Goal: Use online tool/utility: Utilize a website feature to perform a specific function

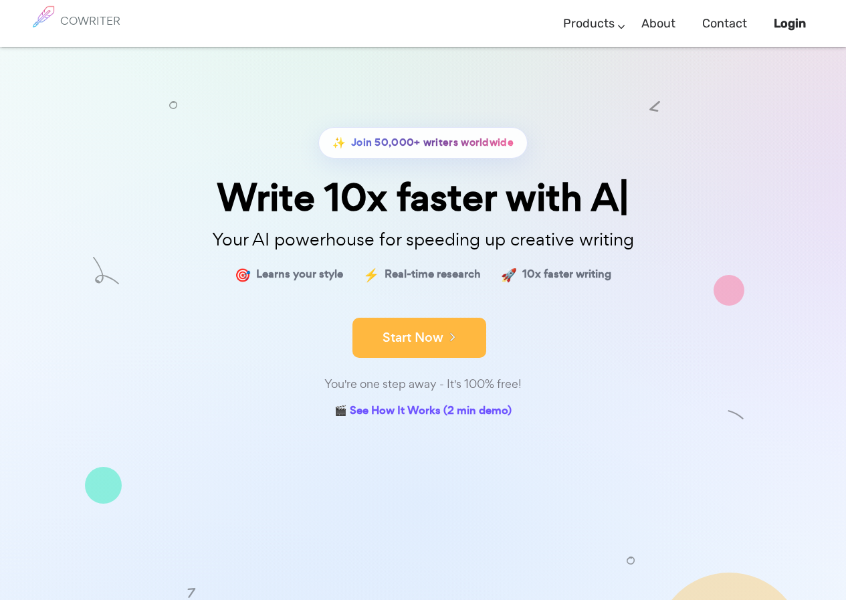
click at [407, 331] on button "Start Now" at bounding box center [420, 338] width 134 height 40
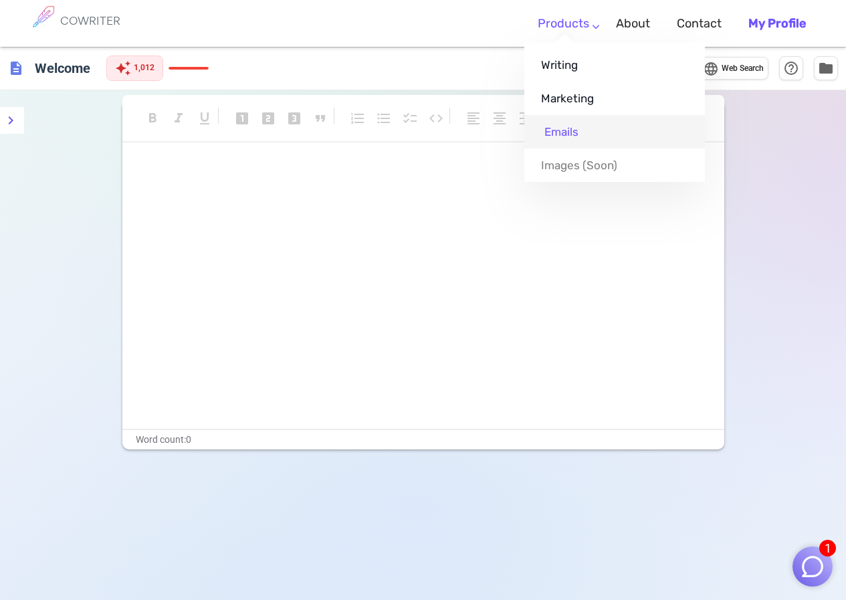
click at [575, 129] on link "Emails" at bounding box center [615, 131] width 181 height 33
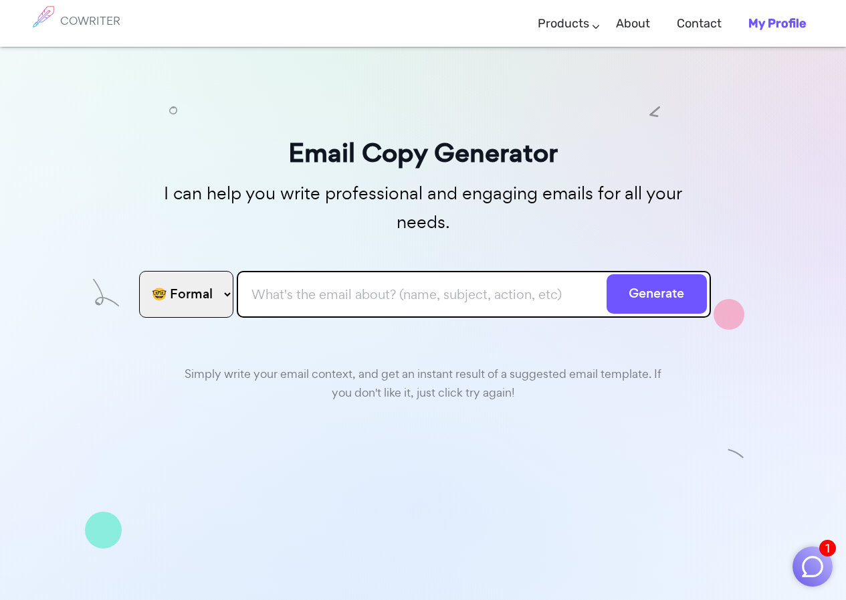
click at [349, 272] on input "text" at bounding box center [474, 294] width 474 height 47
paste input "Dear Sir, Greetings from Shree Translink! As per 26AS Reco. We did not found TD…"
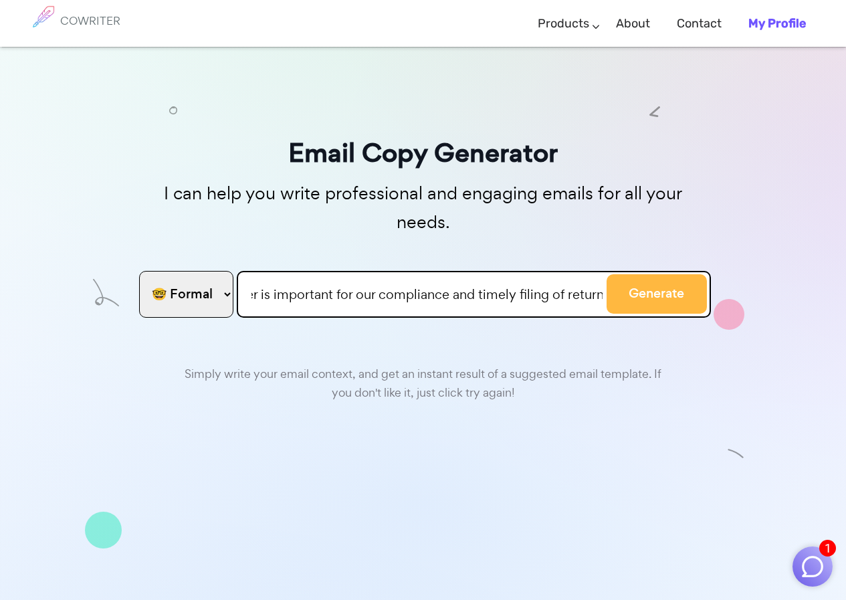
type input "Dear Sir, Greetings from Shree Translink! As per 26AS Reco. We did not found TD…"
click at [670, 274] on button "Generate" at bounding box center [657, 293] width 100 height 39
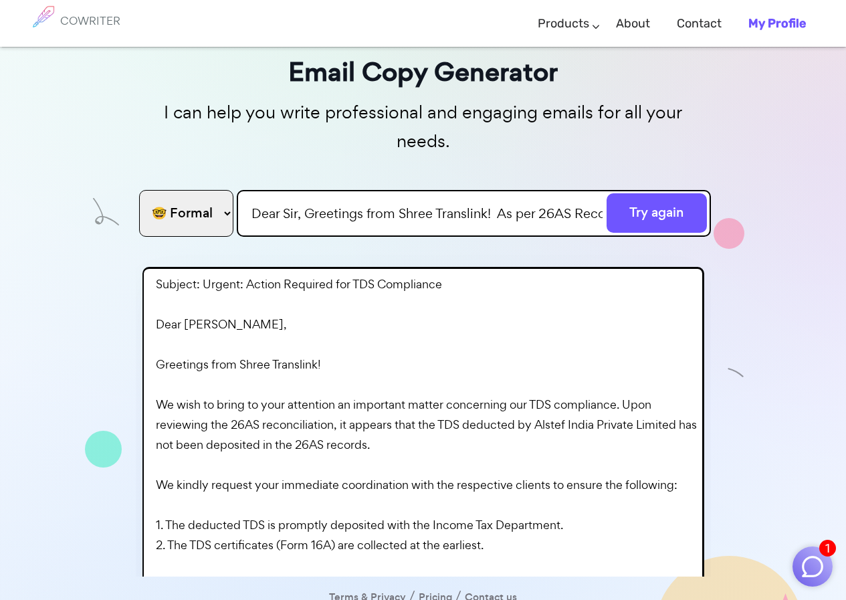
scroll to position [82, 0]
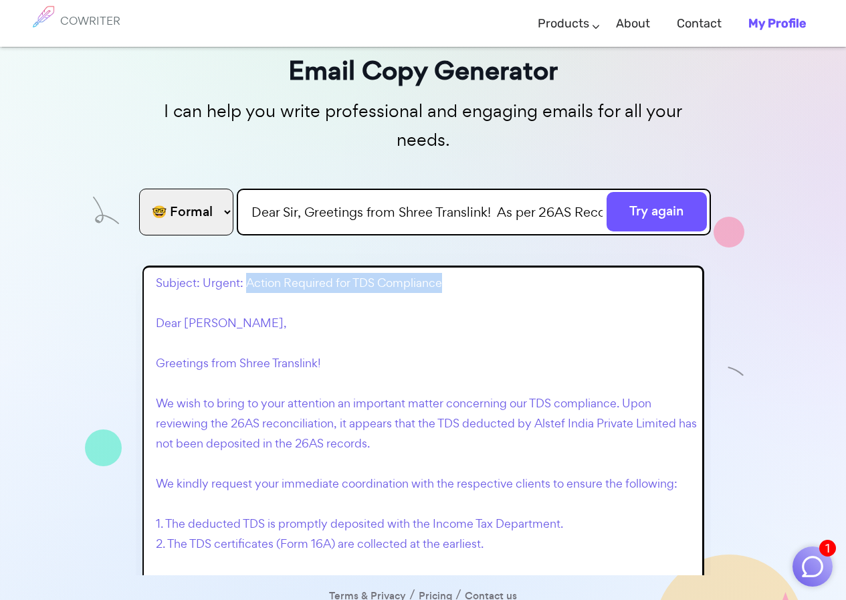
drag, startPoint x: 245, startPoint y: 256, endPoint x: 441, endPoint y: 260, distance: 196.1
click at [441, 273] on p "Subject: Urgent: Action Required for TDS Compliance Dear [PERSON_NAME], Greetin…" at bounding box center [426, 524] width 541 height 502
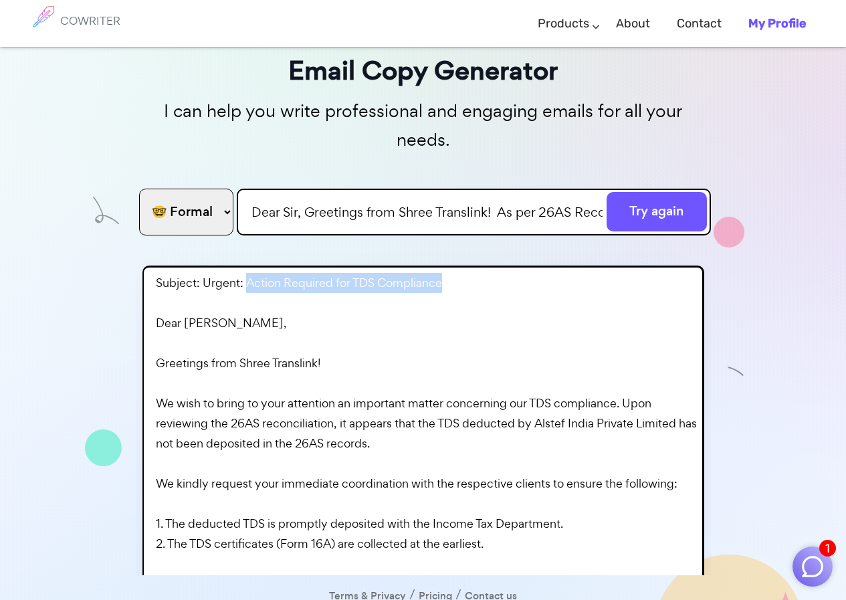
copy p "Action Required for TDS Compliance"
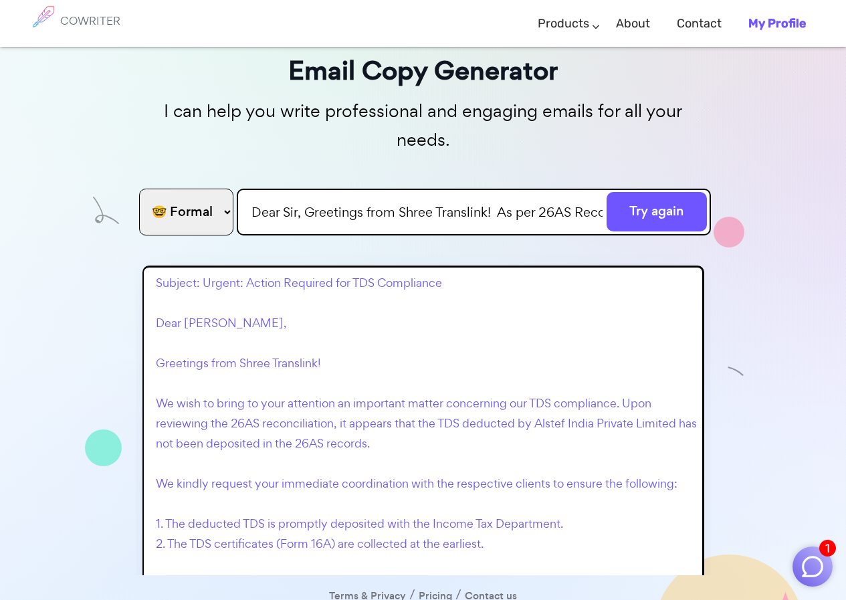
click at [421, 326] on p "Subject: Urgent: Action Required for TDS Compliance Dear [PERSON_NAME], Greetin…" at bounding box center [426, 524] width 541 height 502
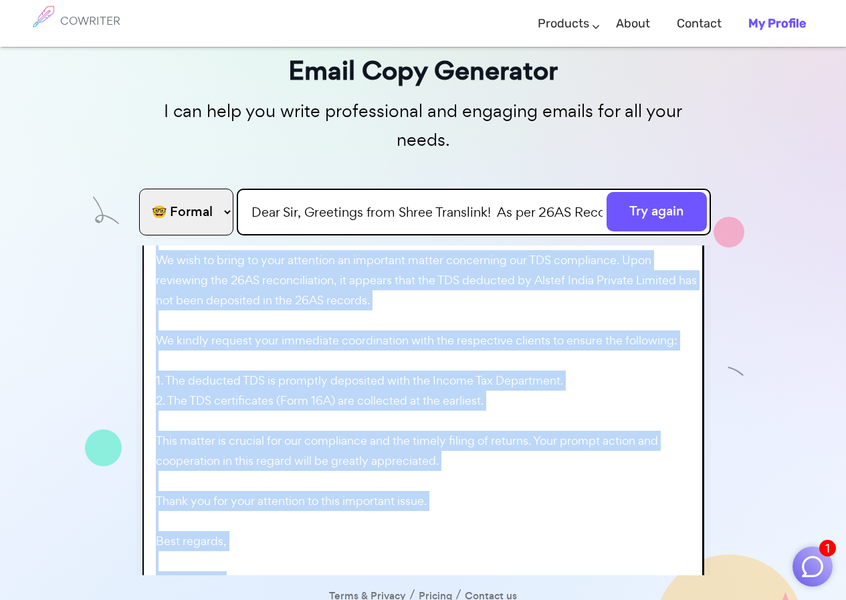
scroll to position [221, 0]
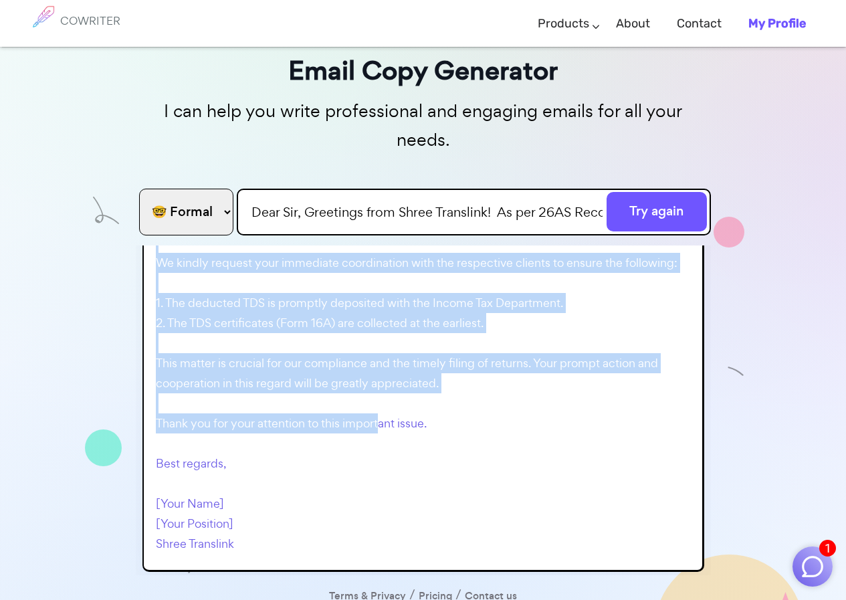
drag, startPoint x: 157, startPoint y: 373, endPoint x: 434, endPoint y: 402, distance: 278.5
click at [434, 402] on p "Subject: Urgent: Action Required for TDS Compliance Dear [PERSON_NAME], Greetin…" at bounding box center [426, 303] width 541 height 502
copy p "We wish to bring to your attention an important matter concerning our TDS compl…"
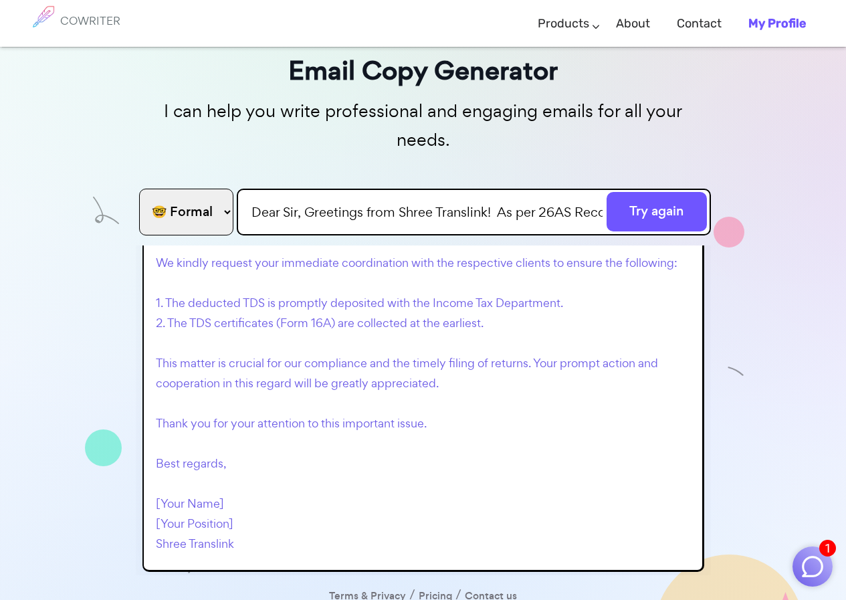
click at [521, 441] on p "Subject: Urgent: Action Required for TDS Compliance Dear [PERSON_NAME], Greetin…" at bounding box center [426, 303] width 541 height 502
